Goal: Task Accomplishment & Management: Manage account settings

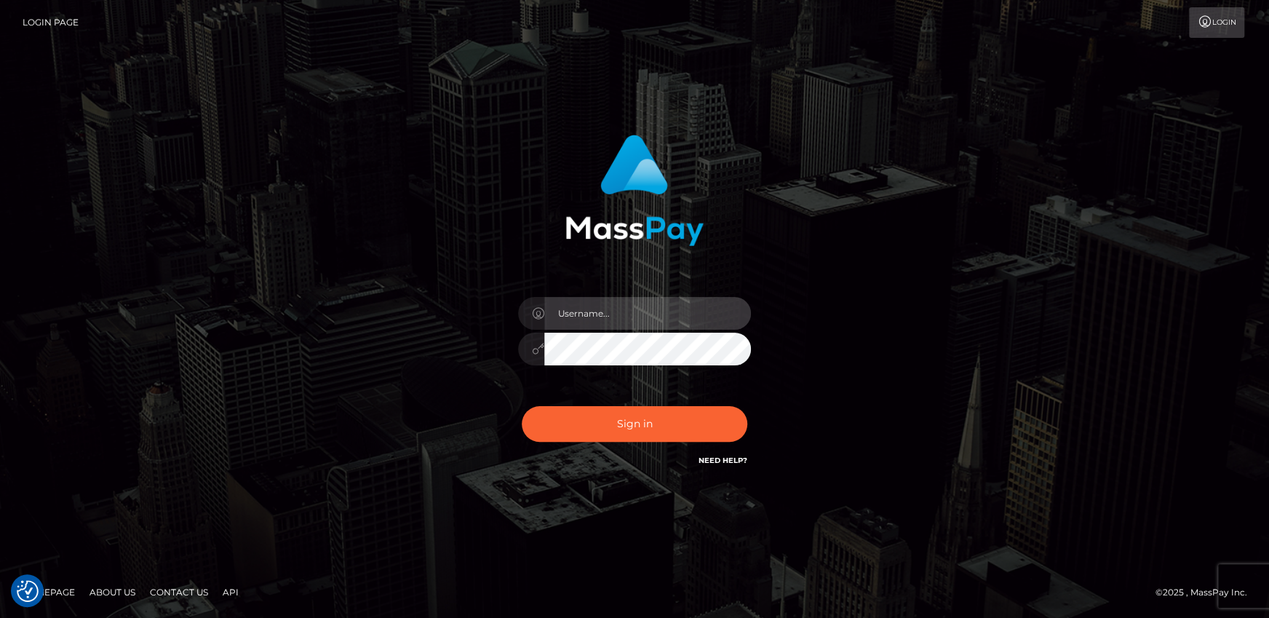
click at [614, 320] on input "text" at bounding box center [647, 313] width 207 height 33
type input "andy.wowcan"
click at [522, 406] on button "Sign in" at bounding box center [635, 424] width 226 height 36
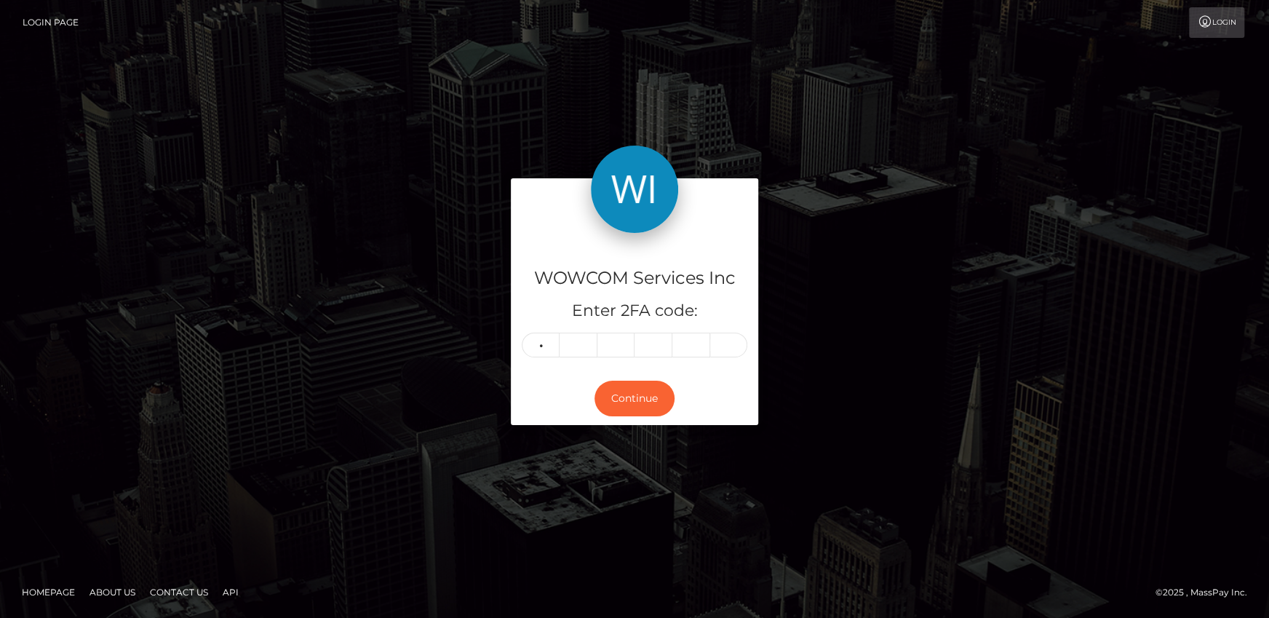
type input "2"
type input "4"
type input "0"
type input "3"
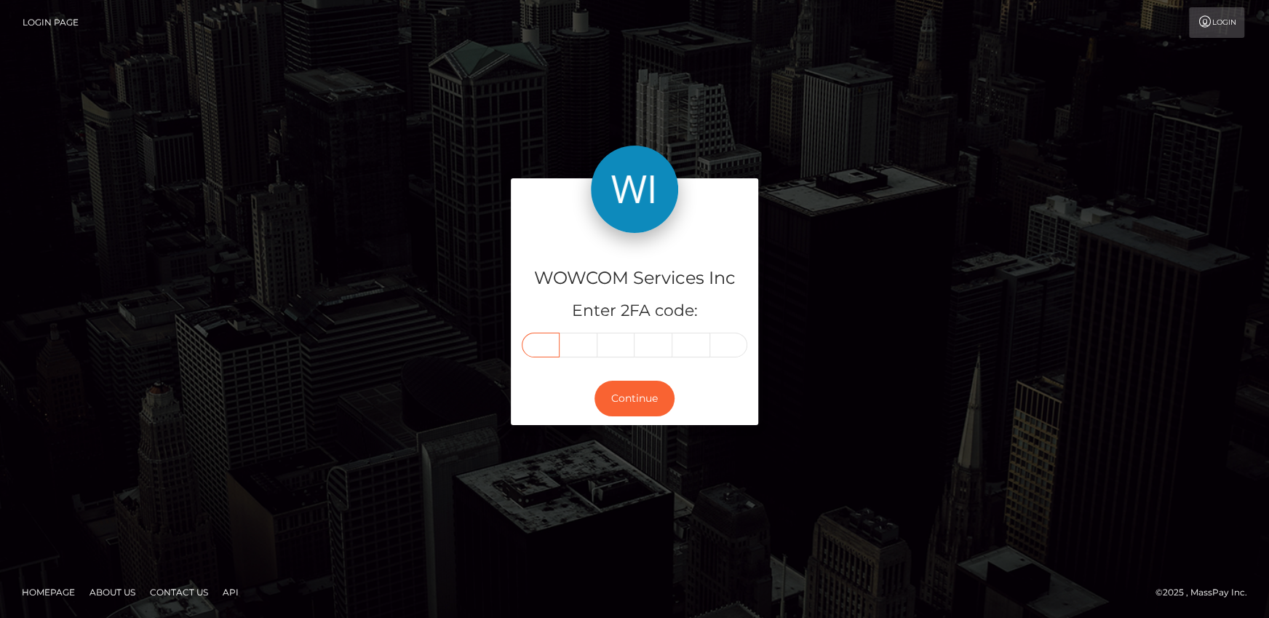
type input "2"
type input "4"
type input "0"
type input "2"
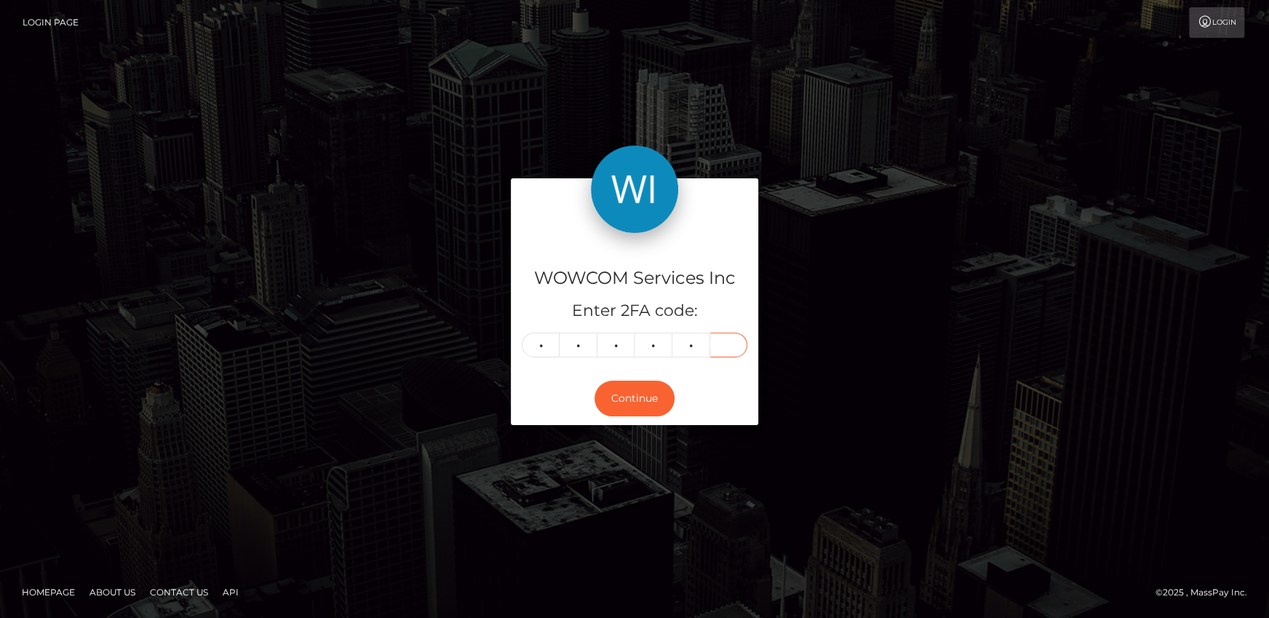
type input "3"
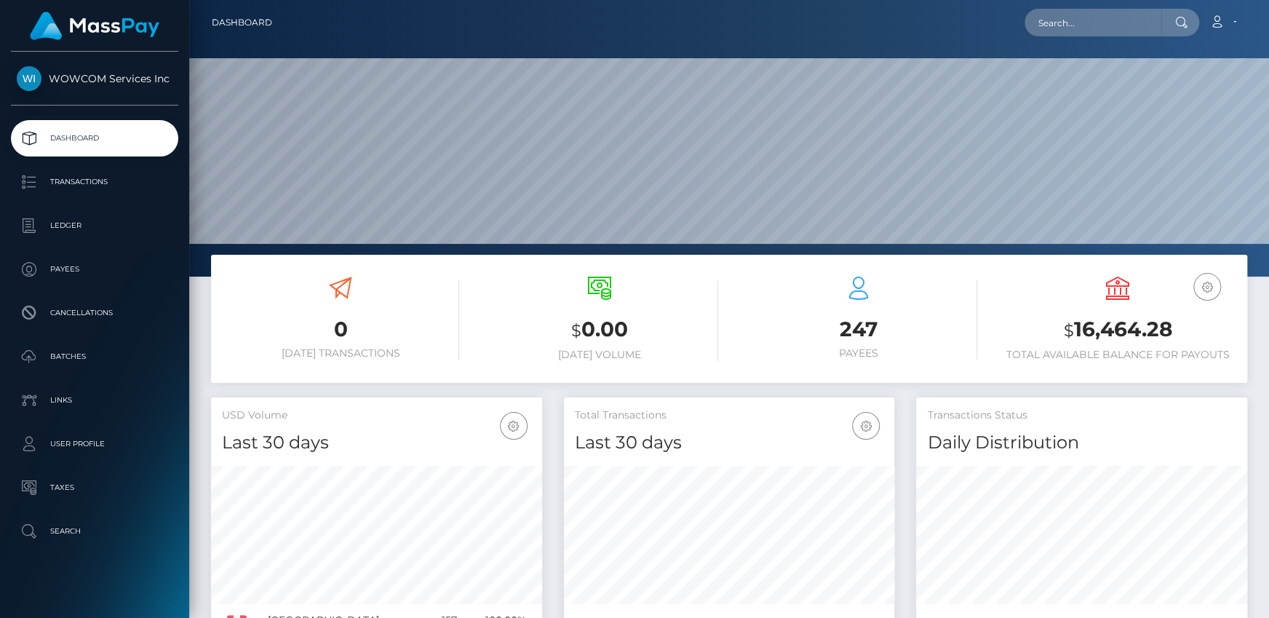
scroll to position [258, 330]
drag, startPoint x: 1075, startPoint y: 325, endPoint x: 1174, endPoint y: 319, distance: 99.1
click at [1174, 319] on h3 "$ 16,464.28" at bounding box center [1117, 330] width 237 height 30
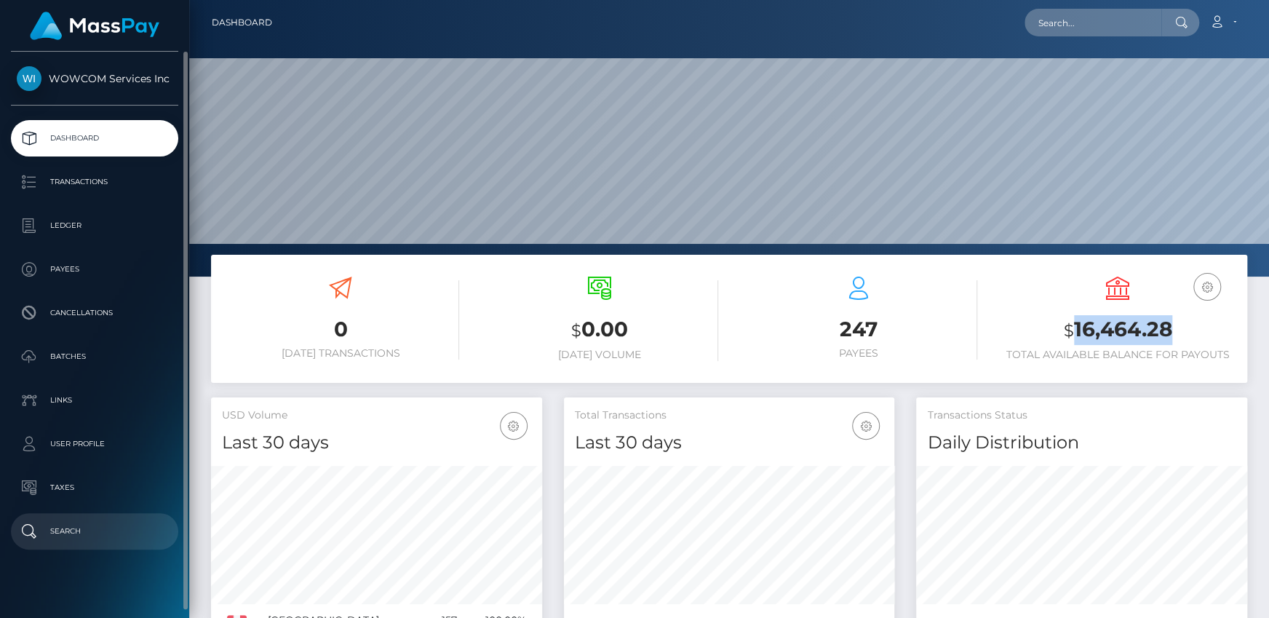
copy h3 "16,464.28"
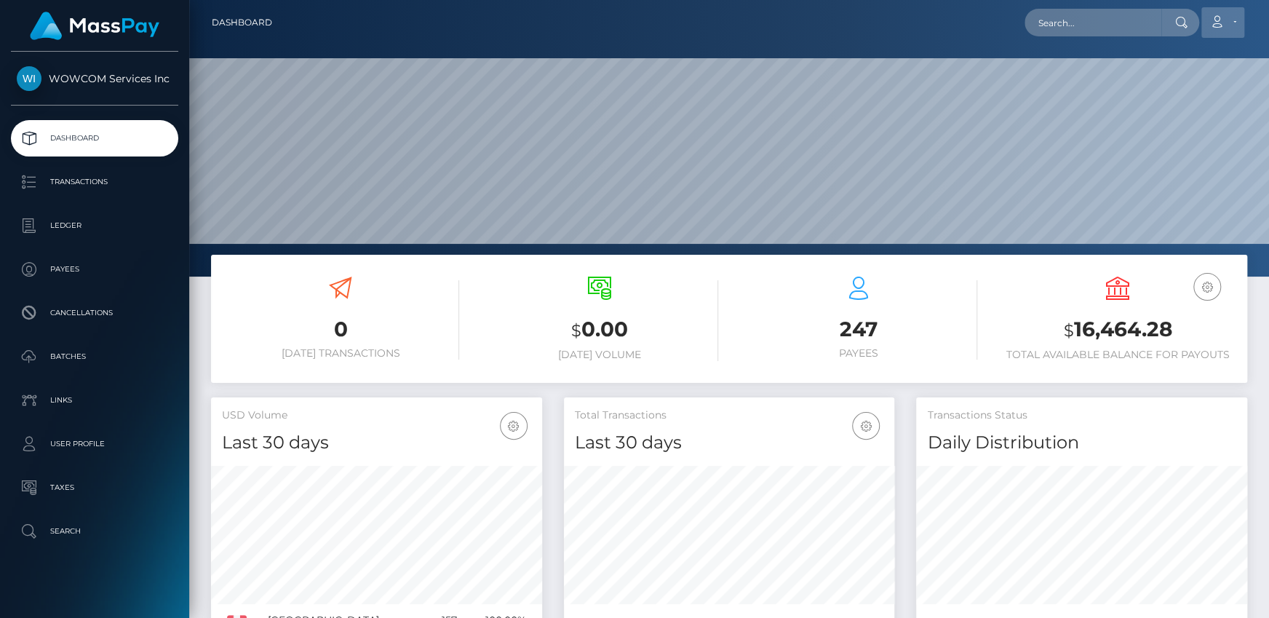
click at [1230, 18] on link "Account" at bounding box center [1222, 22] width 43 height 31
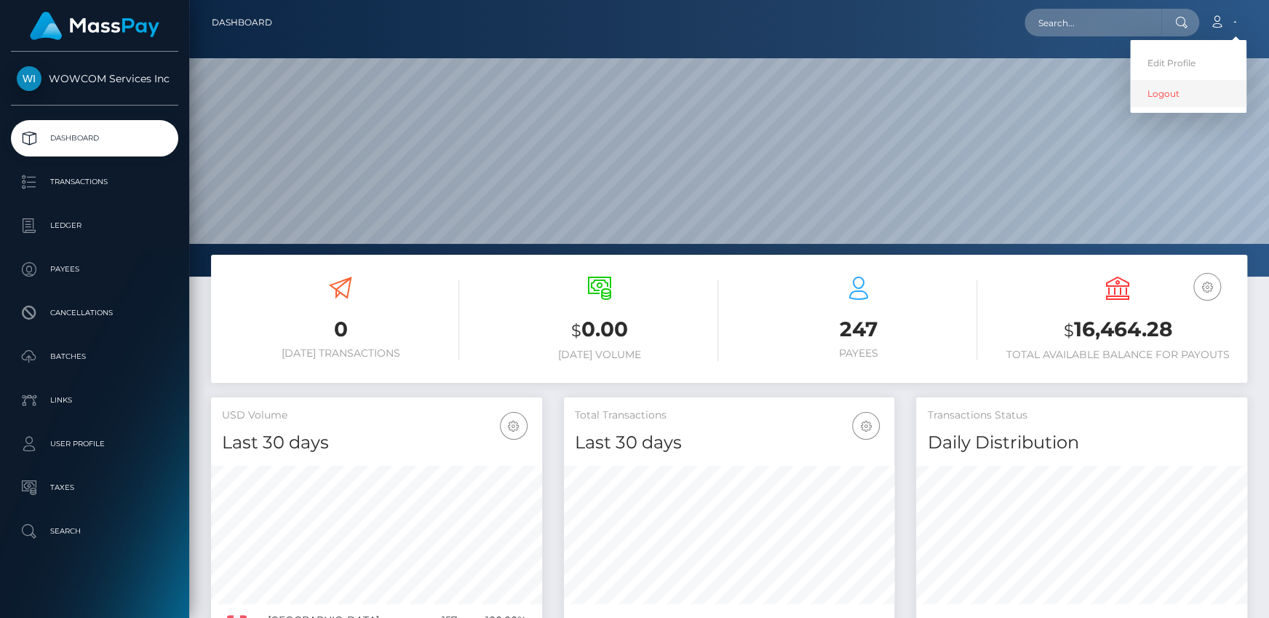
click at [1163, 95] on link "Logout" at bounding box center [1188, 93] width 116 height 27
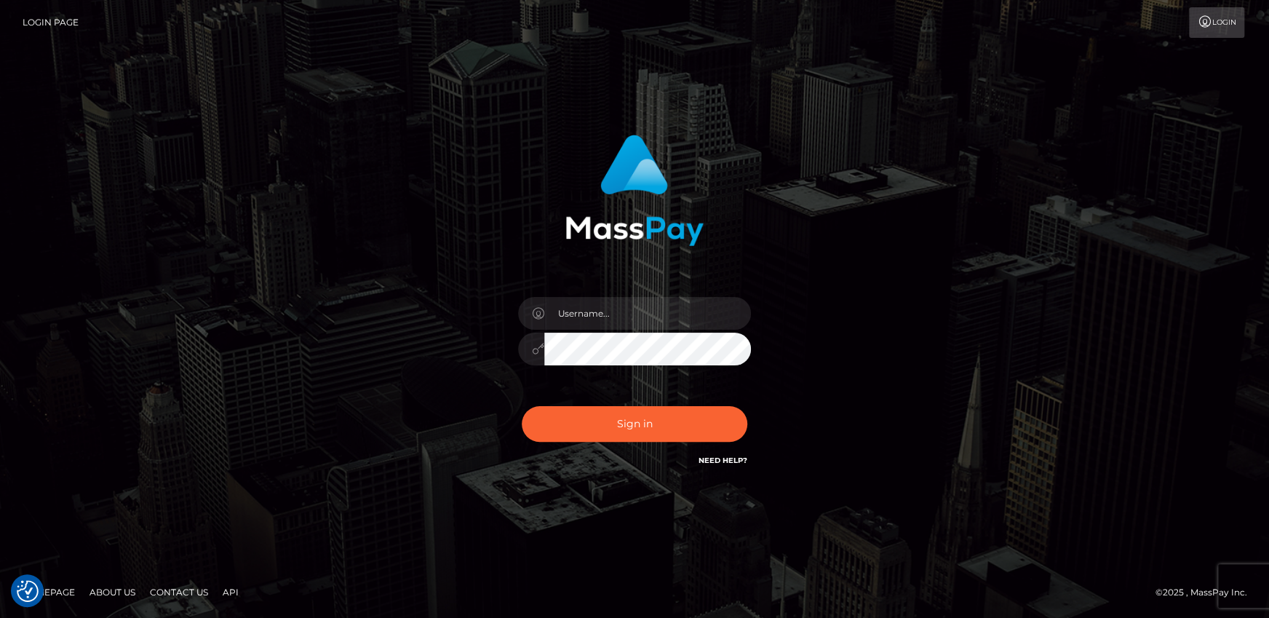
type input "andrei.rollacan"
click at [522, 406] on button "Sign in" at bounding box center [635, 424] width 226 height 36
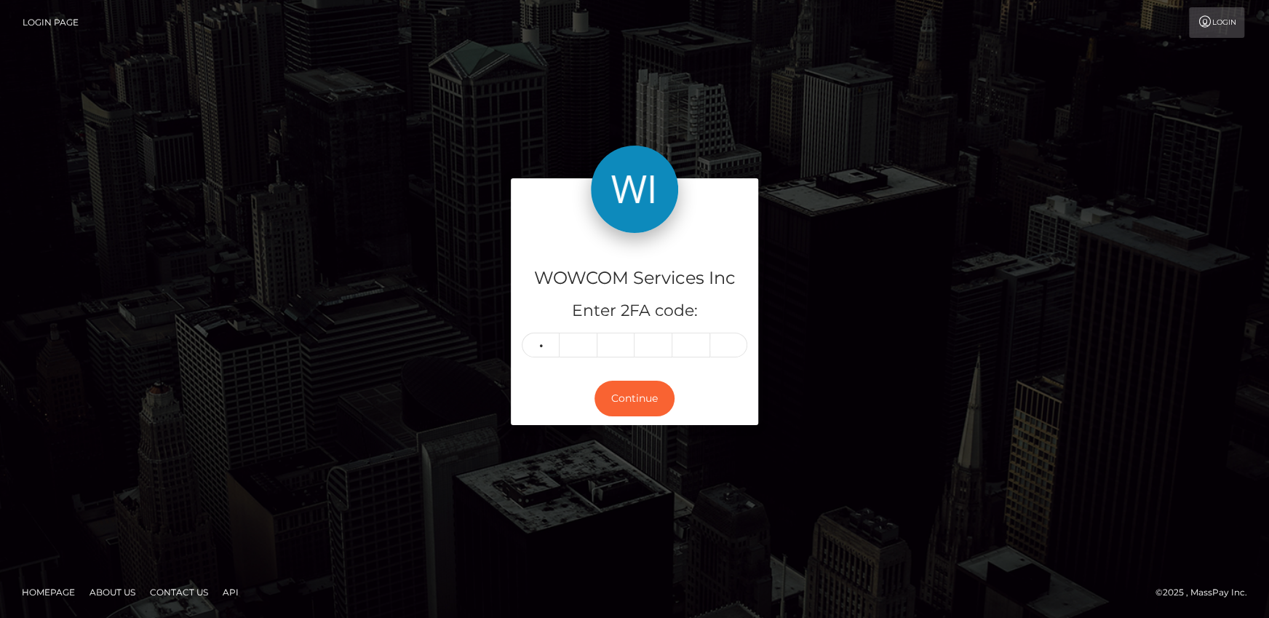
type input "0"
type input "7"
type input "8"
type input "9"
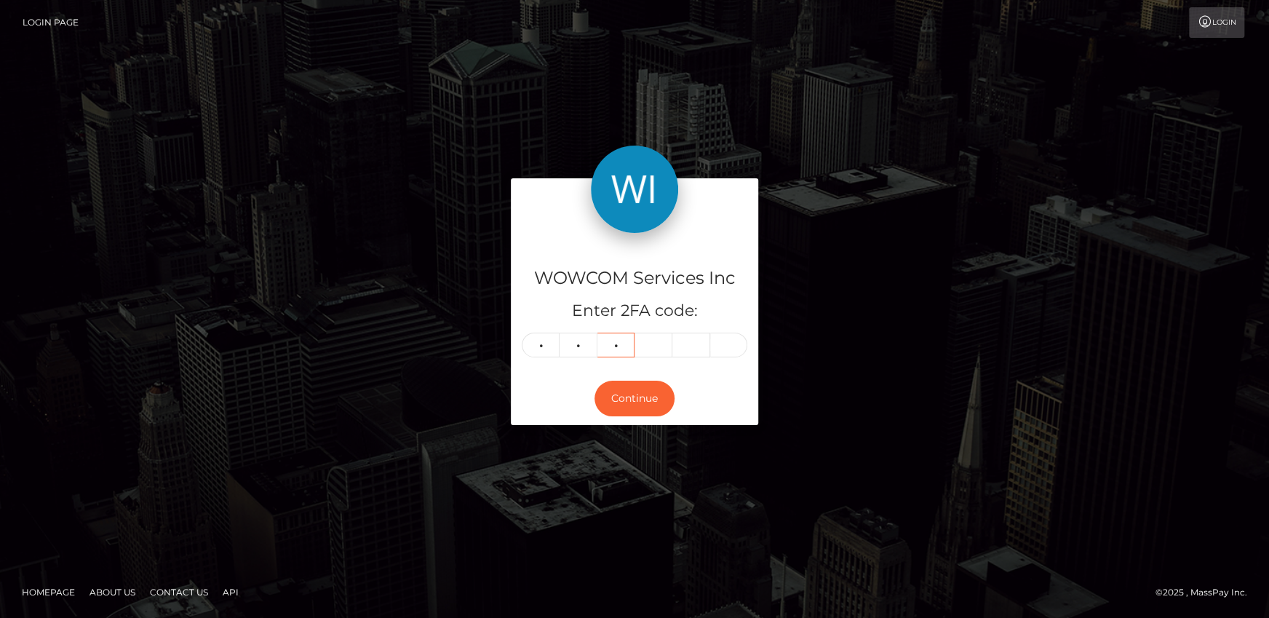
type input "1"
type input "3"
type input "7"
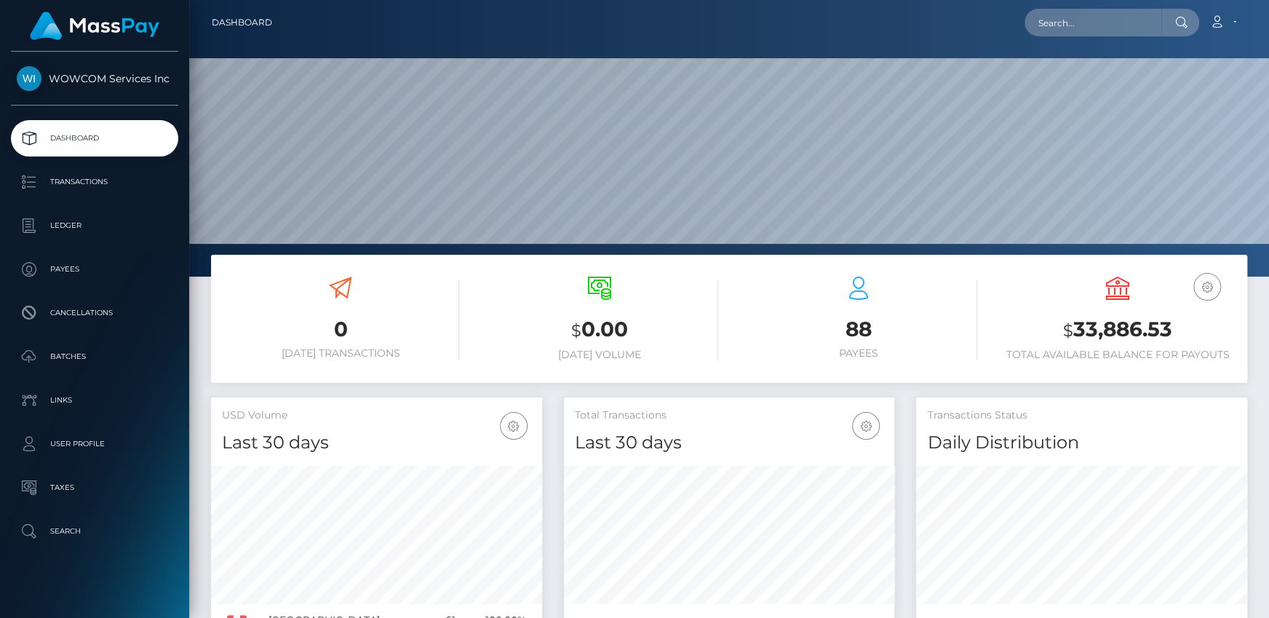
scroll to position [258, 330]
drag, startPoint x: 1073, startPoint y: 332, endPoint x: 1171, endPoint y: 330, distance: 97.5
click at [1171, 330] on h3 "$ 33,886.53" at bounding box center [1117, 330] width 237 height 30
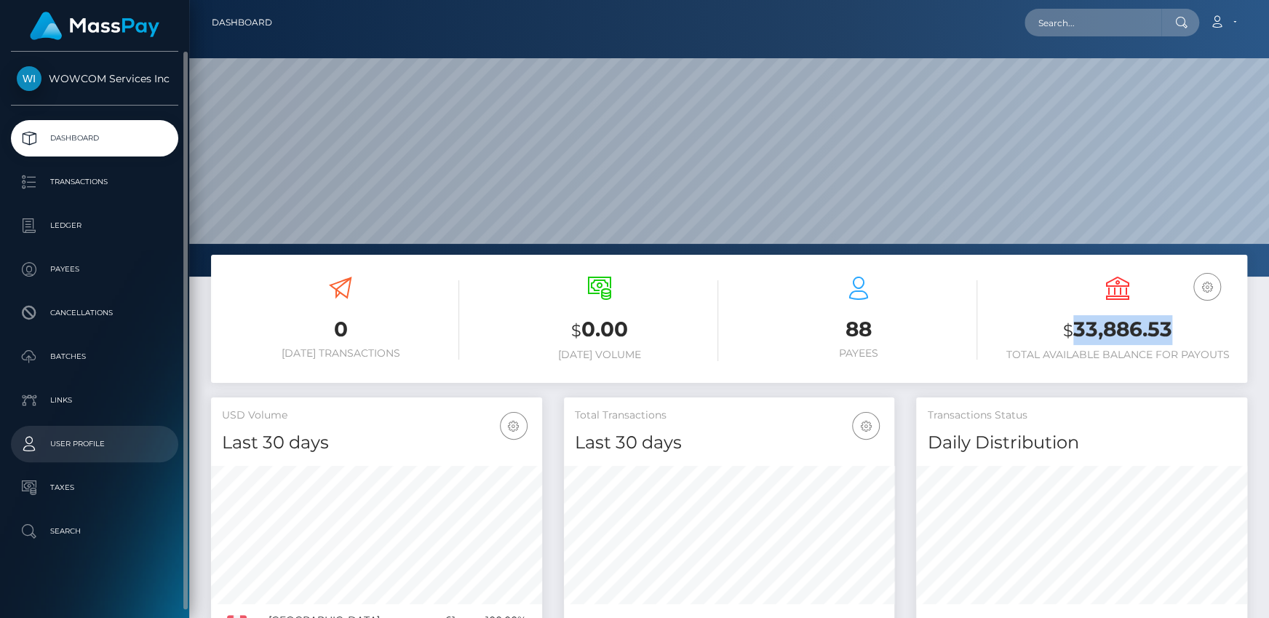
copy h3 "33,886.53"
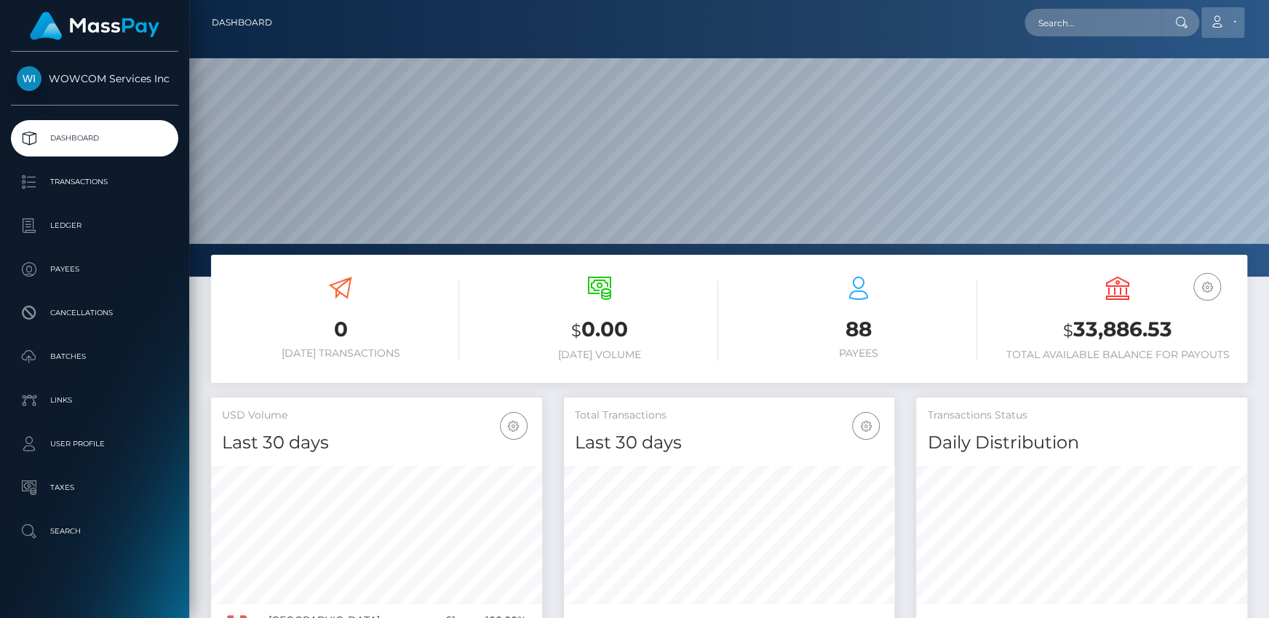
click at [1235, 22] on link "Account" at bounding box center [1222, 22] width 43 height 31
